Goal: Answer question/provide support

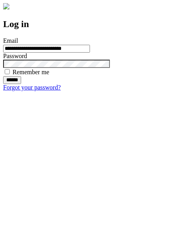
click at [21, 84] on input "******" at bounding box center [12, 80] width 18 height 8
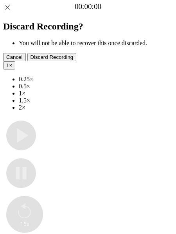
type input "**********"
